Goal: Navigation & Orientation: Find specific page/section

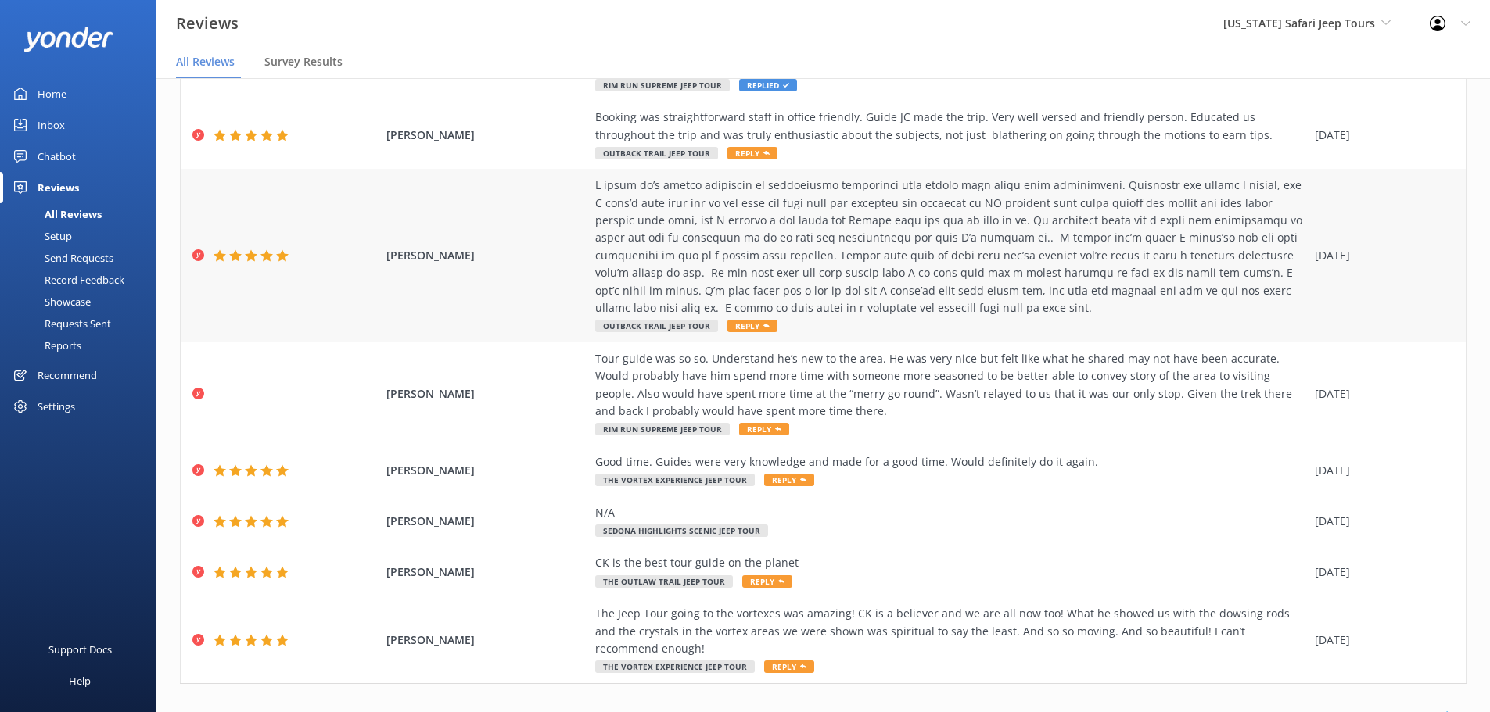
scroll to position [282, 0]
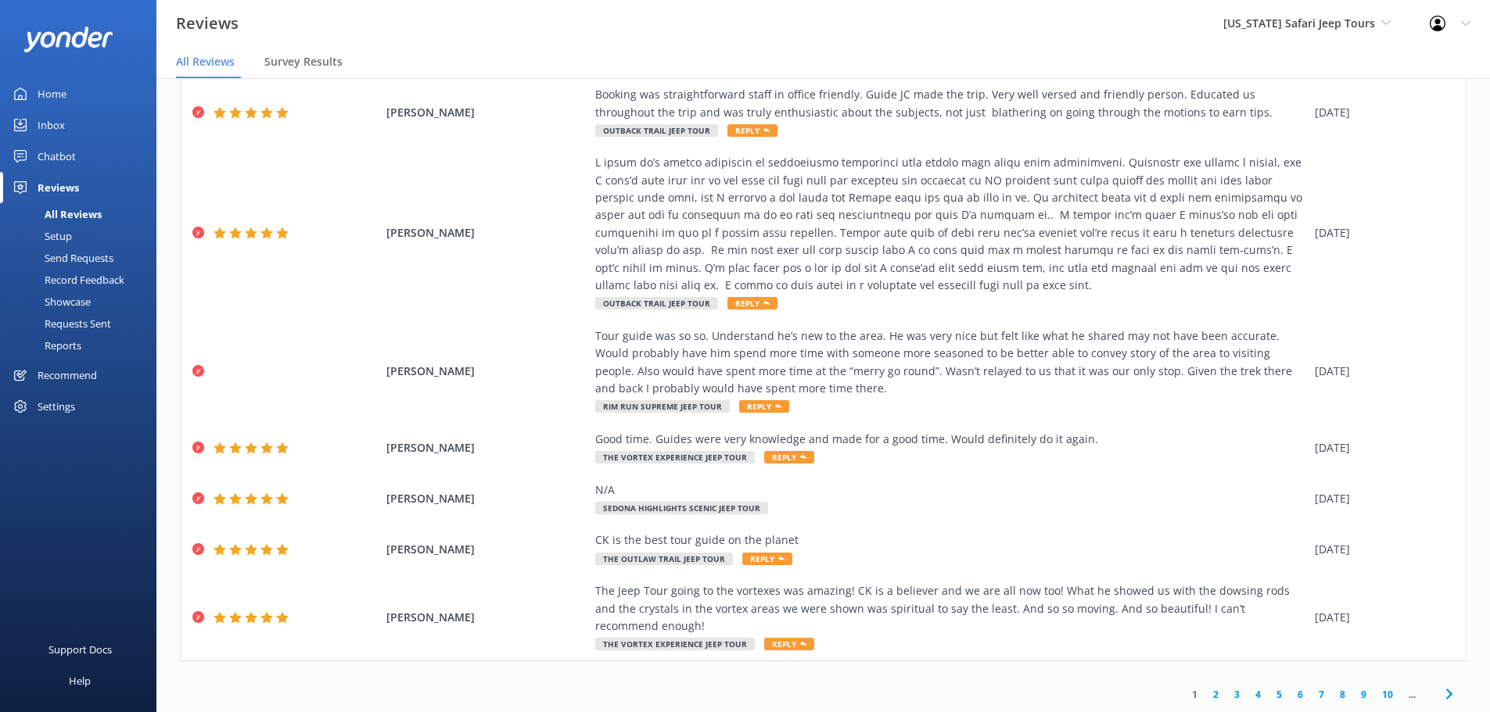
click at [1205, 694] on link "2" at bounding box center [1215, 694] width 21 height 15
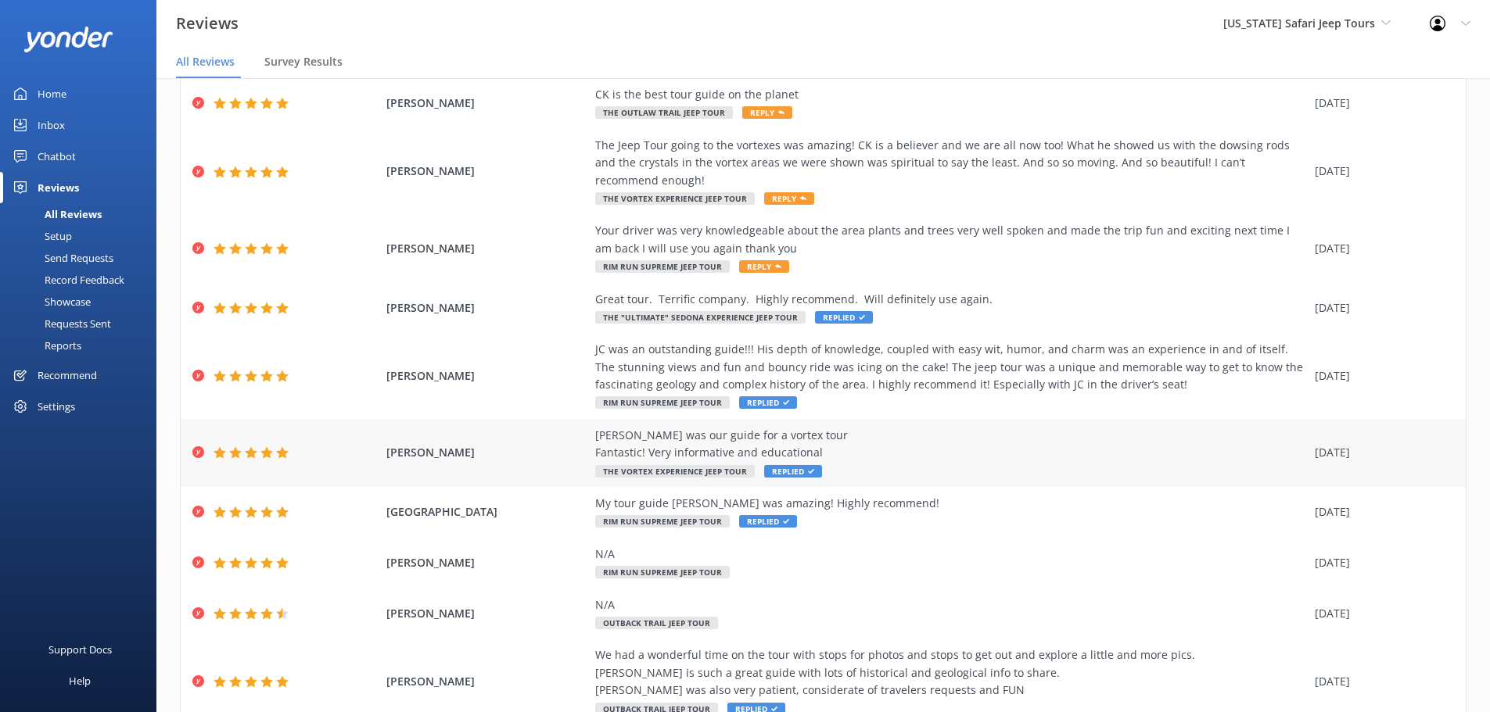
scroll to position [160, 0]
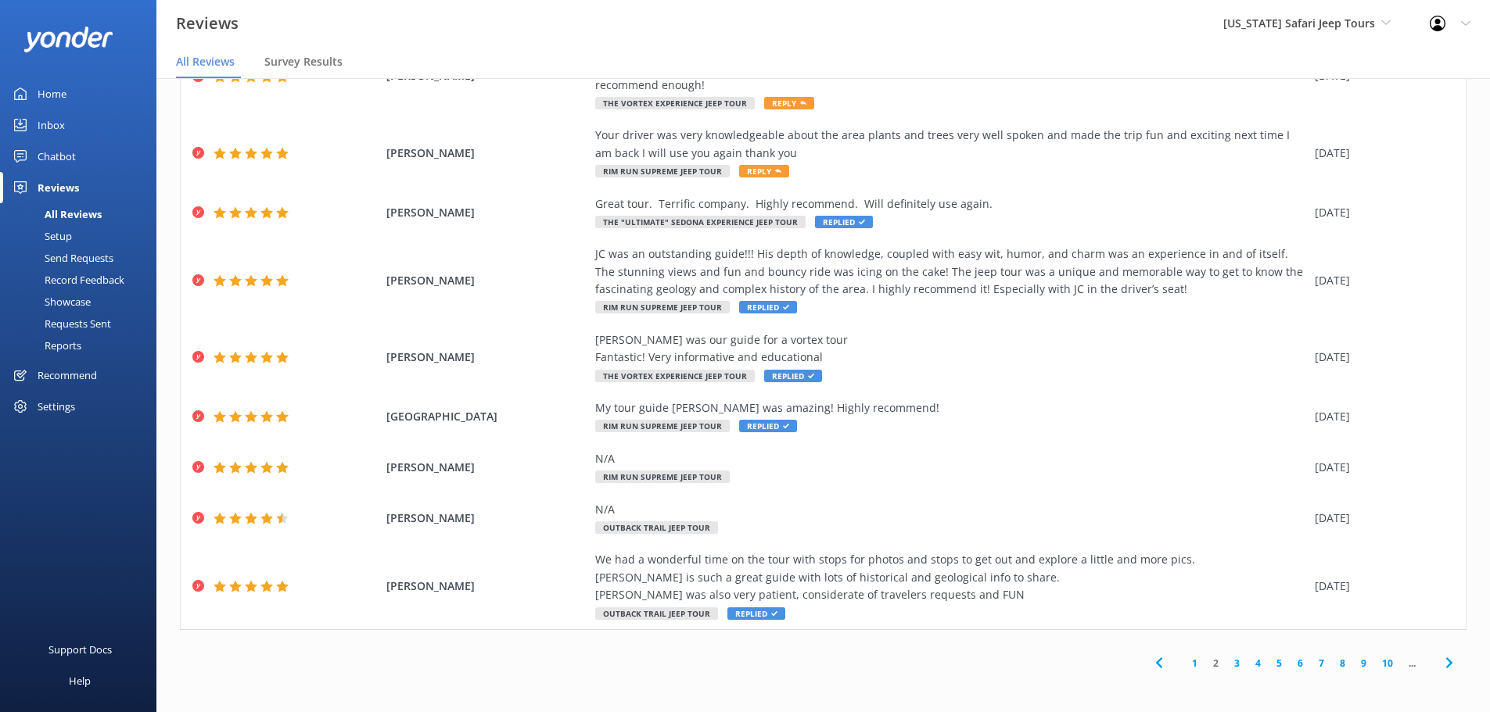
click at [1189, 669] on link "1" at bounding box center [1194, 663] width 21 height 15
